Goal: Find specific fact: Find specific page/section

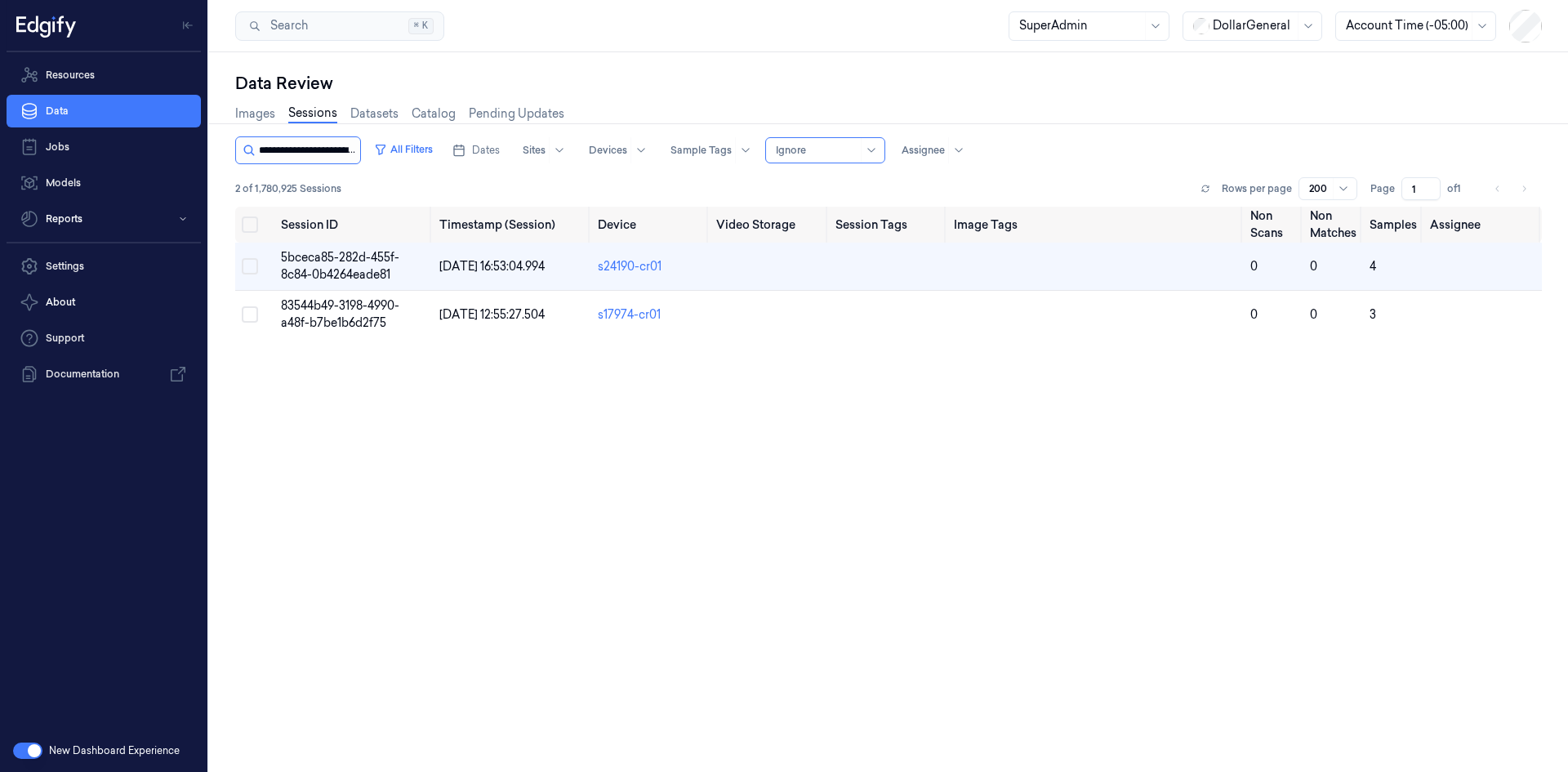
click at [343, 154] on input "string" at bounding box center [308, 151] width 98 height 26
click at [249, 113] on link "Images" at bounding box center [255, 113] width 40 height 19
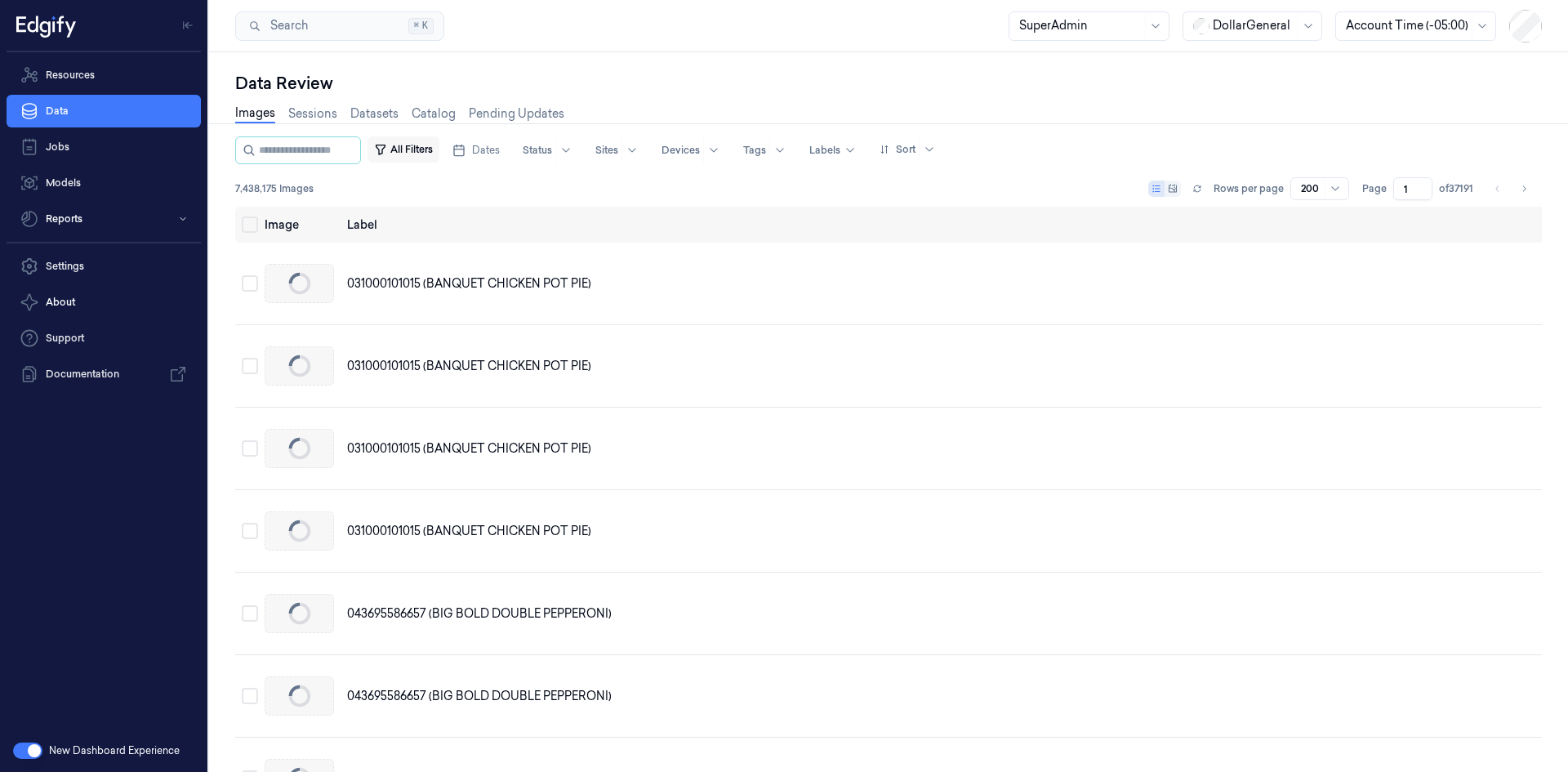
click at [420, 146] on button "All Filters" at bounding box center [403, 150] width 72 height 26
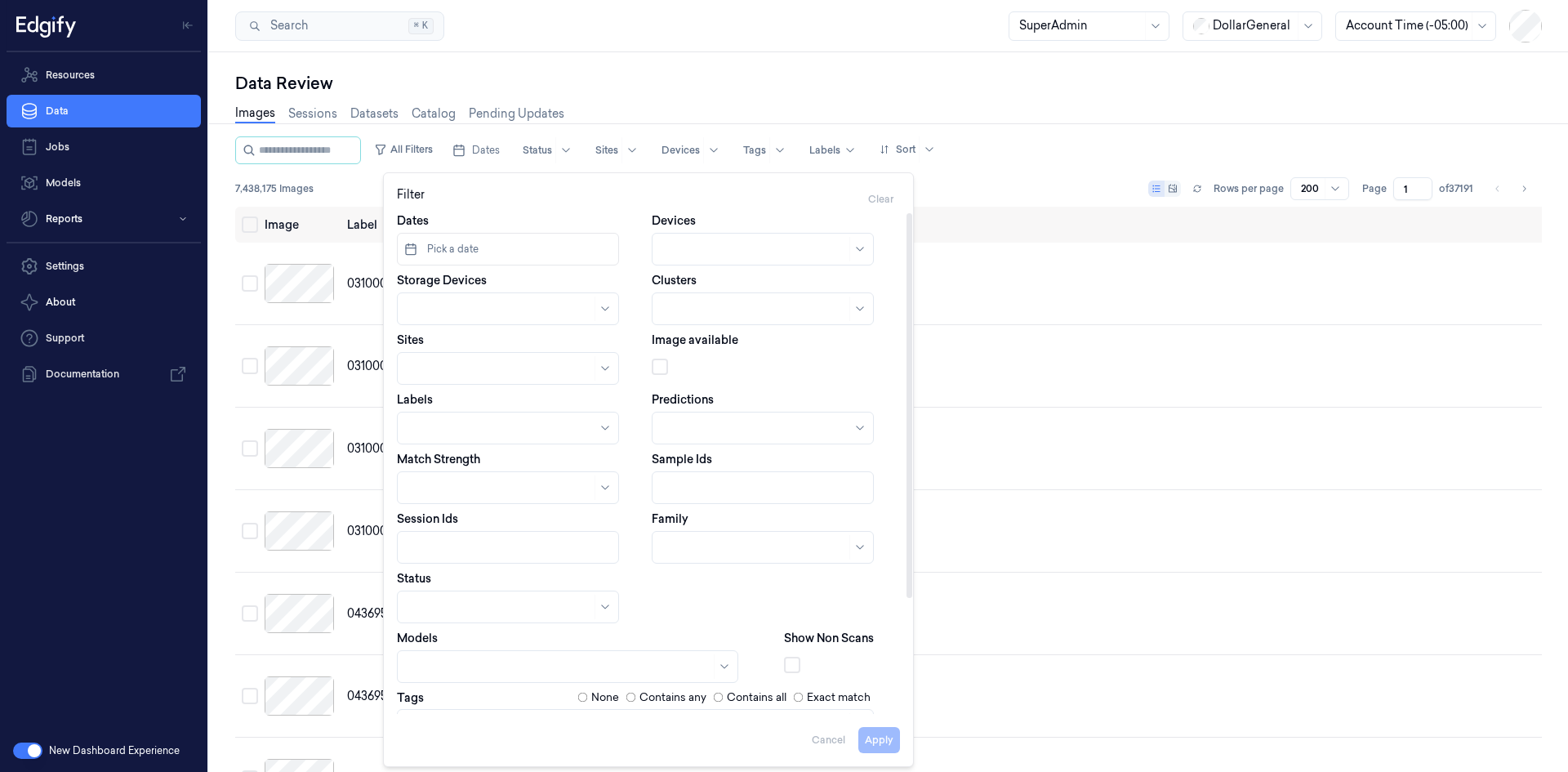
click at [732, 486] on div at bounding box center [764, 488] width 204 height 17
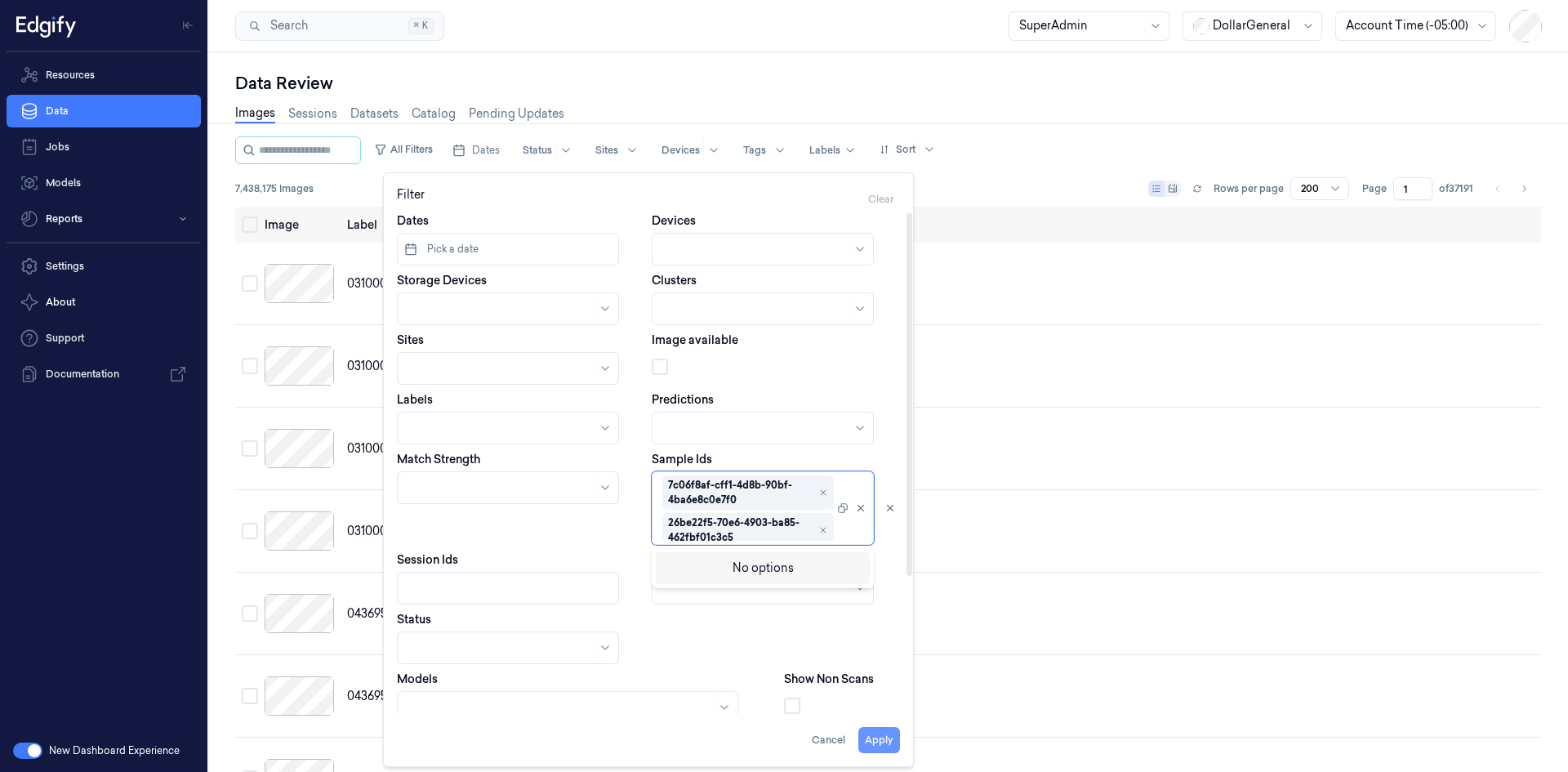
click at [877, 736] on button "Apply" at bounding box center [879, 741] width 41 height 26
type input "**********"
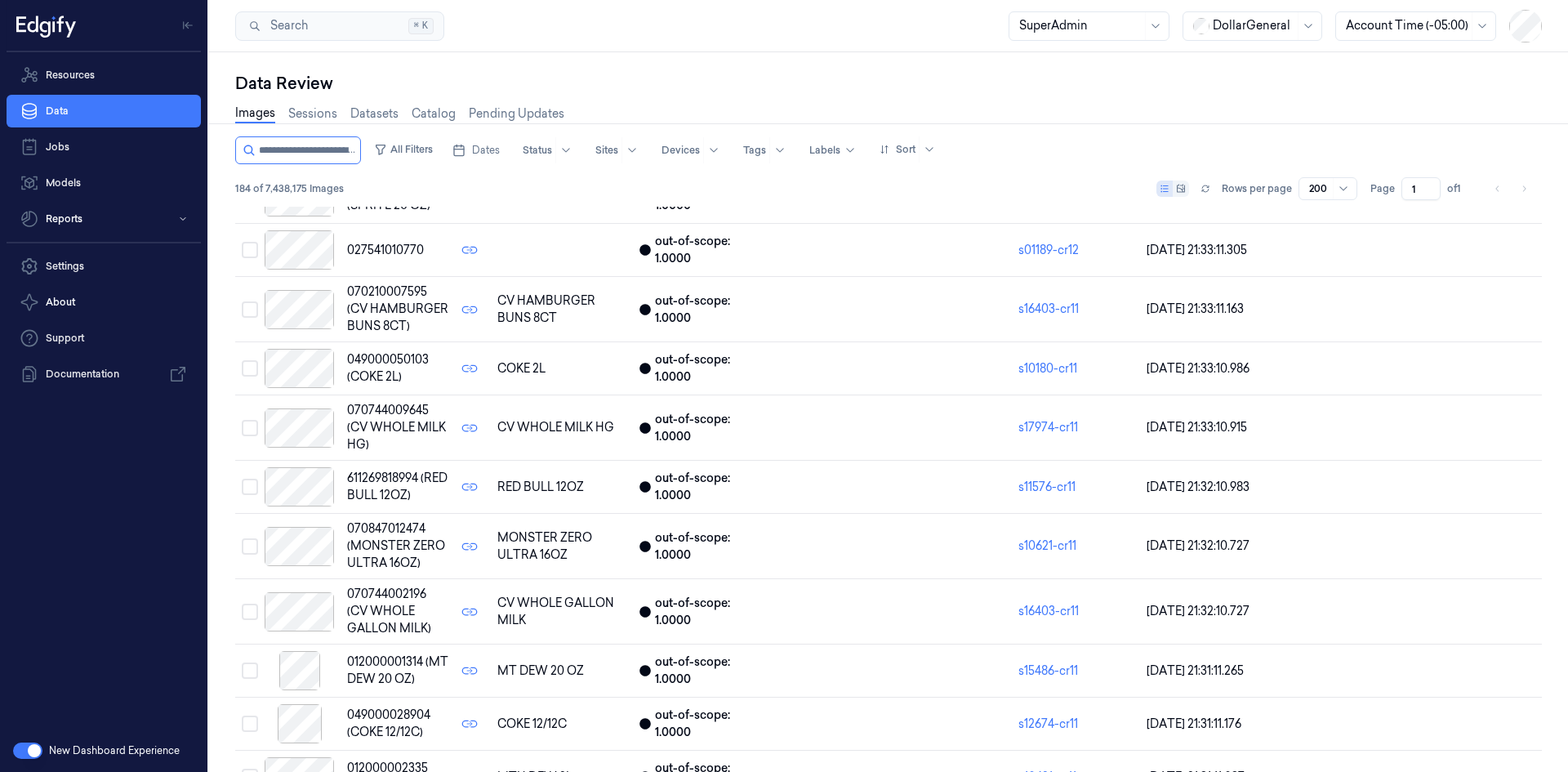
scroll to position [2779, 0]
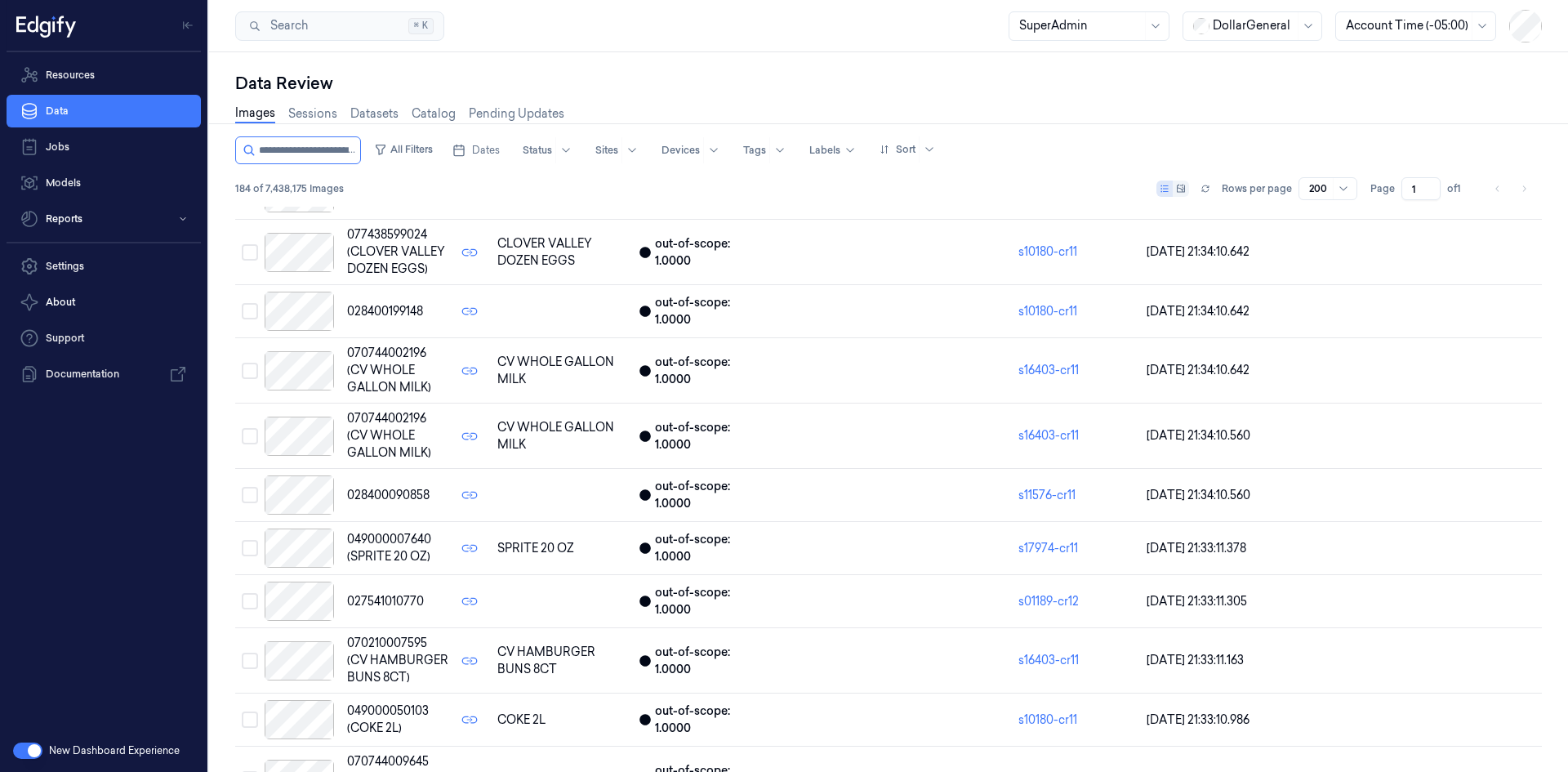
click at [394, 106] on span "054100925022 (VIENNA SAUSAGES)" at bounding box center [398, 80] width 101 height 51
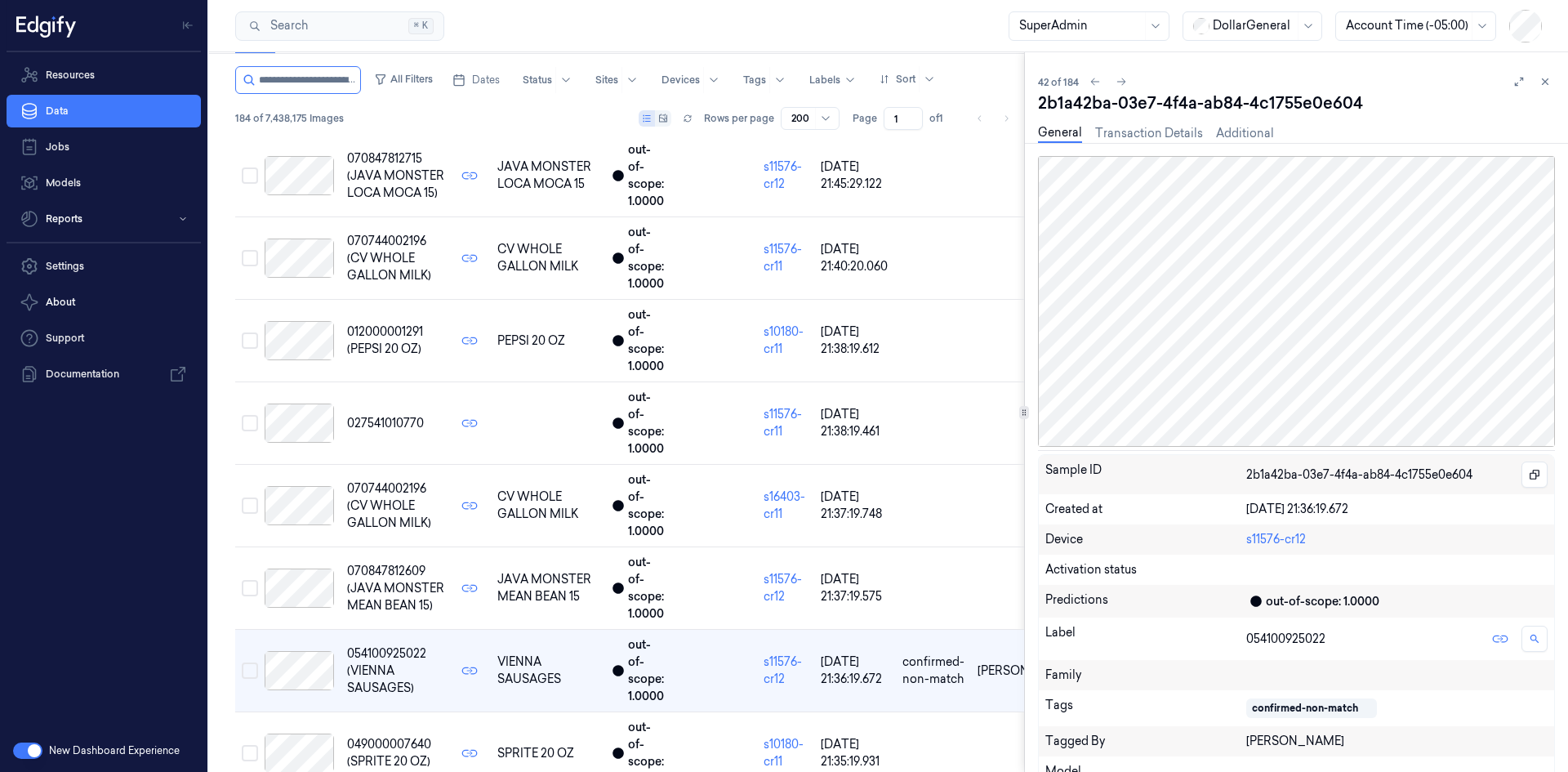
click at [1318, 102] on div "2b1a42ba-03e7-4f4a-ab84-4c1755e0e604" at bounding box center [1296, 103] width 517 height 23
copy div "4c1755e0e604"
